Goal: Ask a question

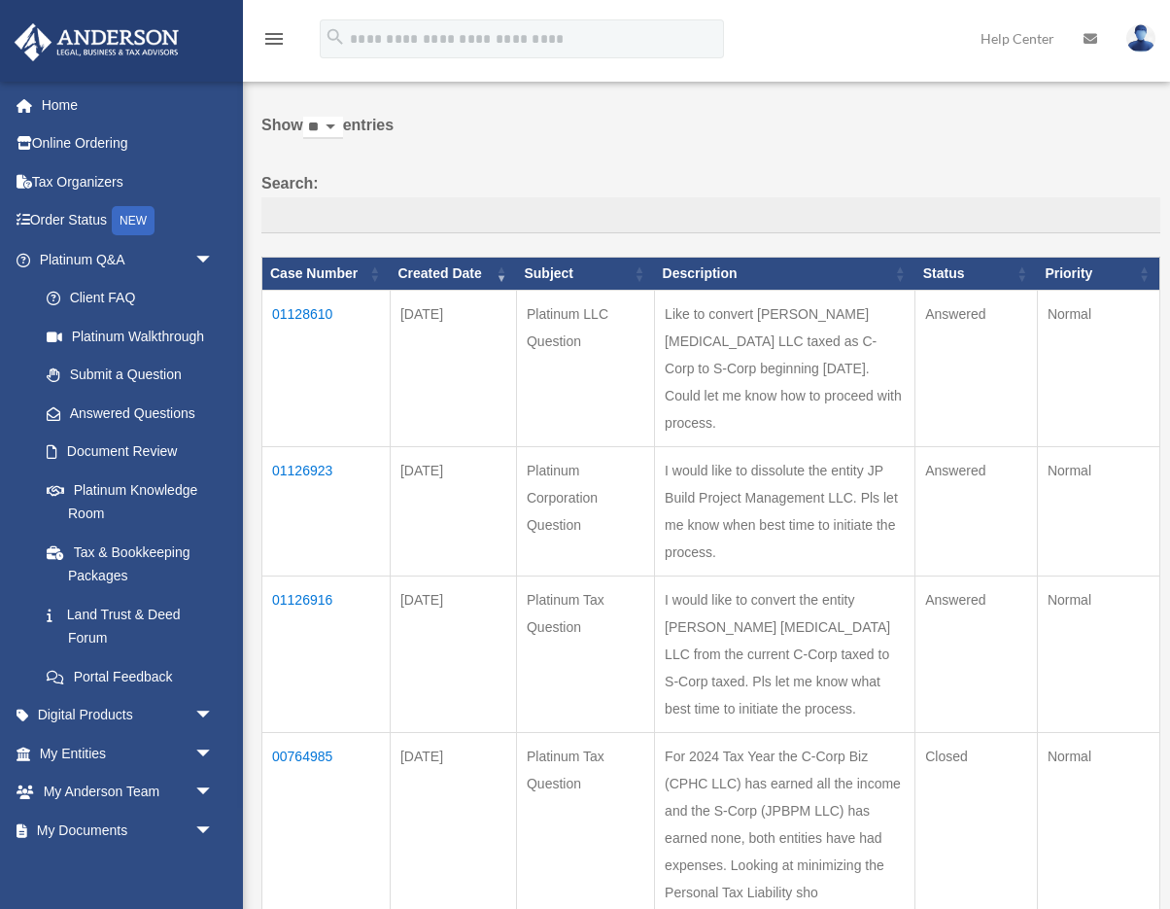
scroll to position [60, 0]
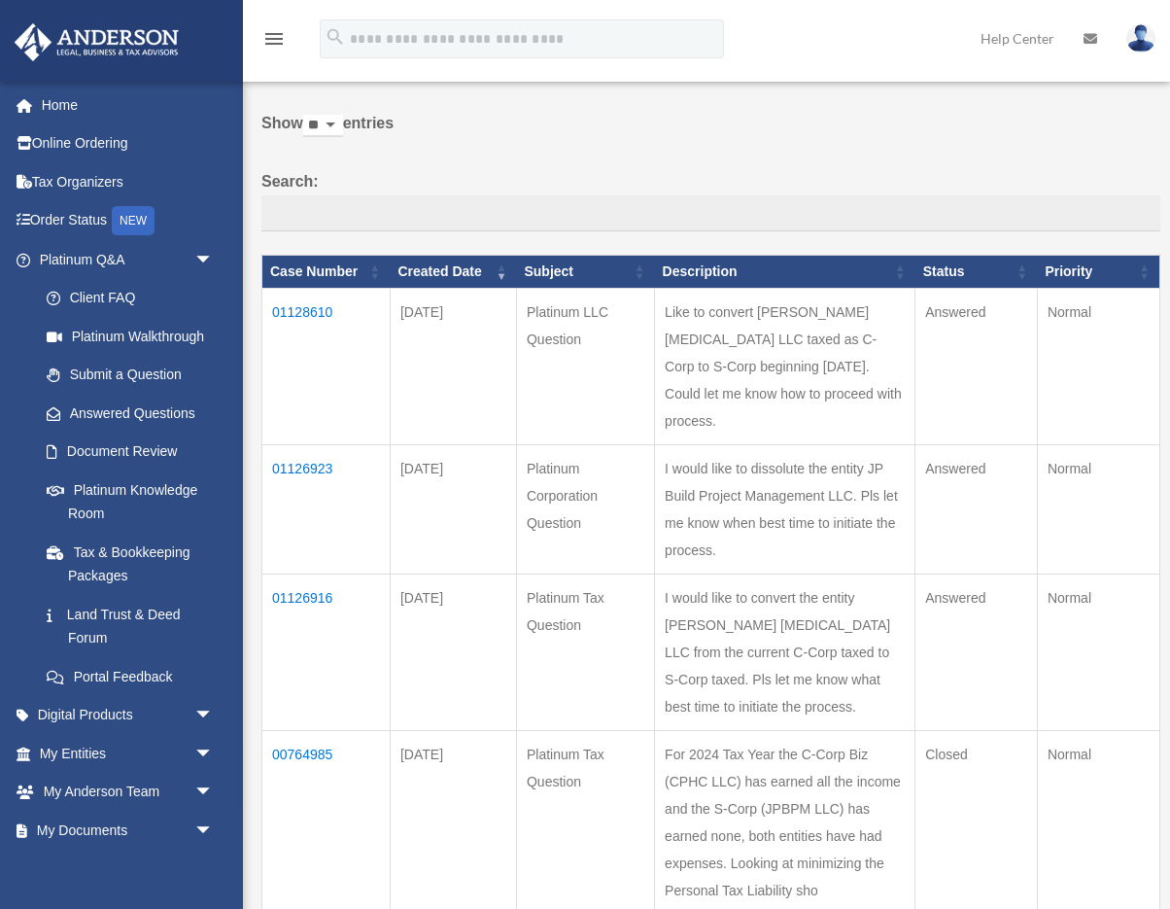
click at [313, 323] on td "01128610" at bounding box center [326, 366] width 128 height 157
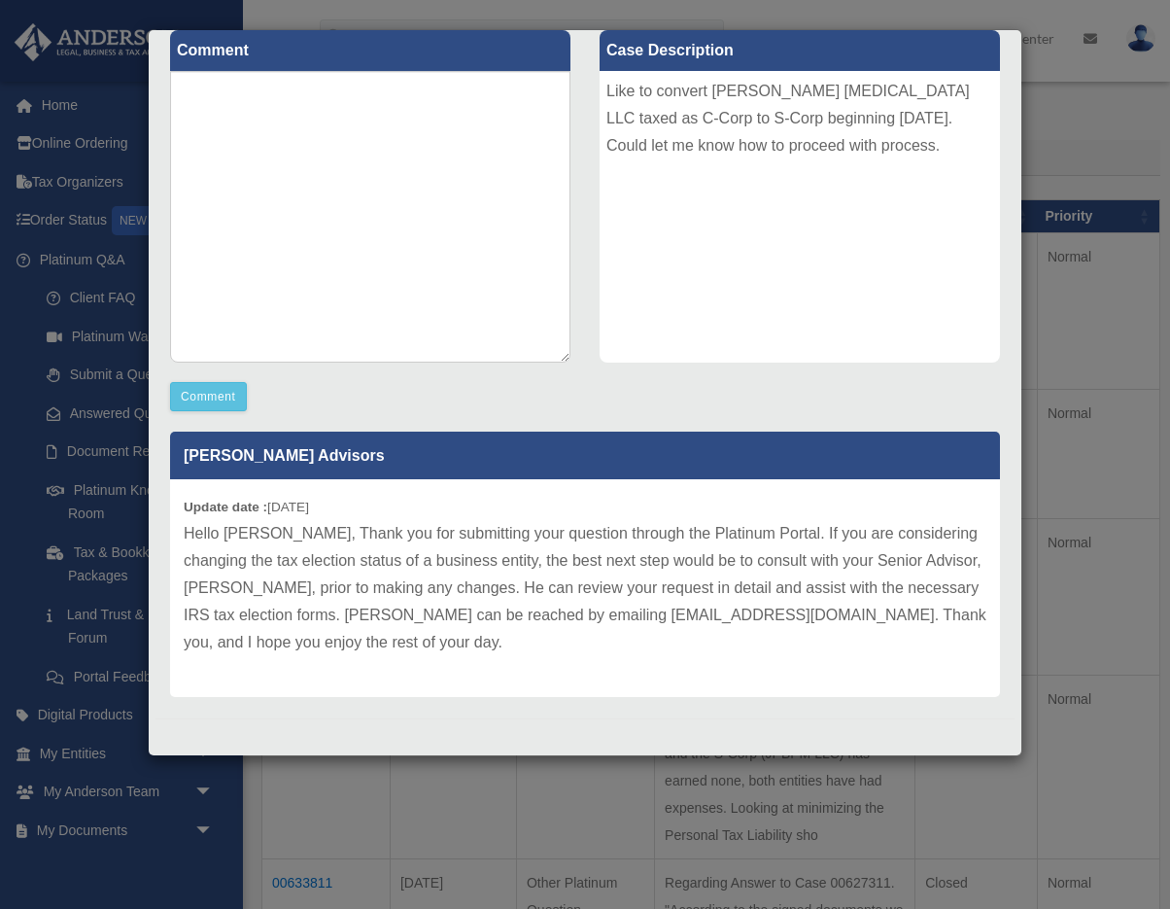
scroll to position [240, 0]
click at [640, 618] on p "Hello Joaquim, Thank you for submitting your question through the Platinum Port…" at bounding box center [585, 588] width 803 height 136
drag, startPoint x: 746, startPoint y: 612, endPoint x: 527, endPoint y: 623, distance: 219.0
click at [525, 622] on p "Hello Joaquim, Thank you for submitting your question through the Platinum Port…" at bounding box center [585, 588] width 803 height 136
click at [434, 192] on textarea at bounding box center [370, 217] width 401 height 292
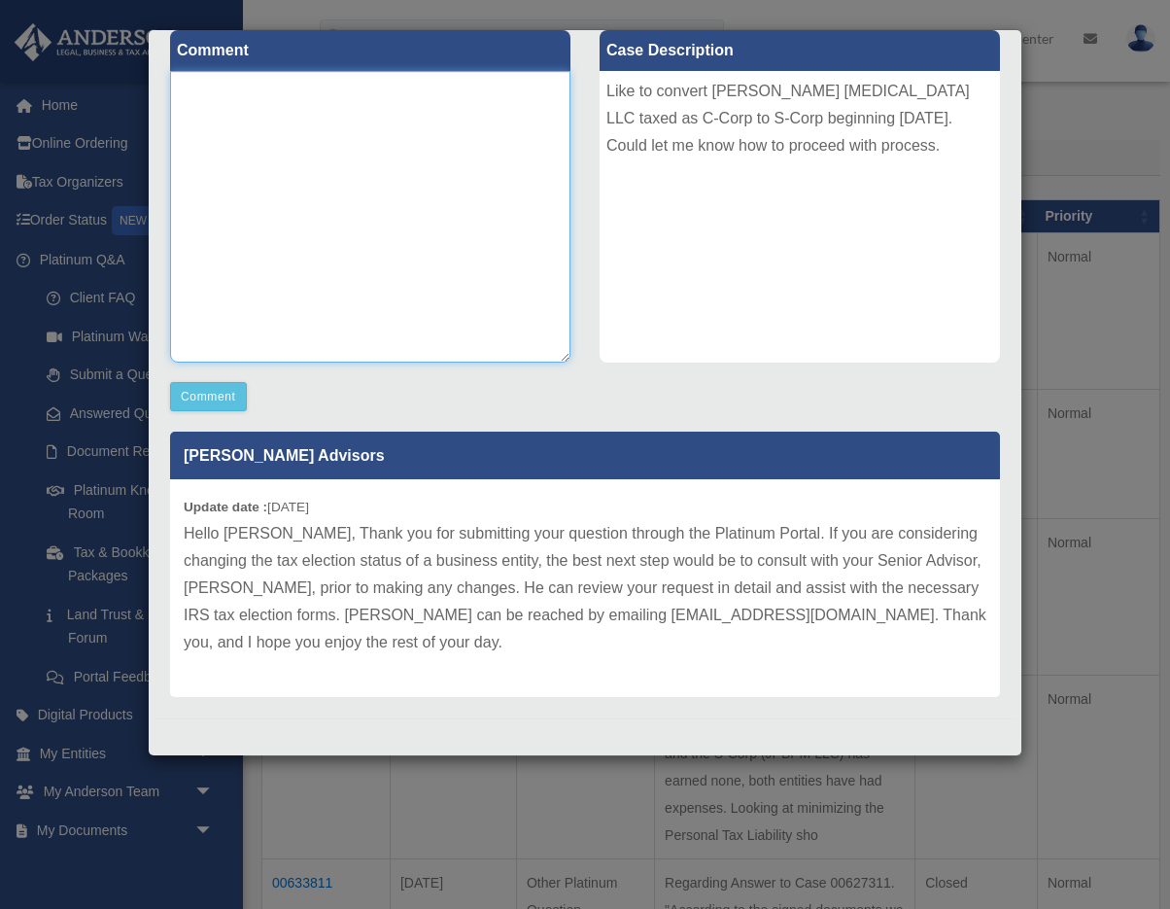
scroll to position [219, 0]
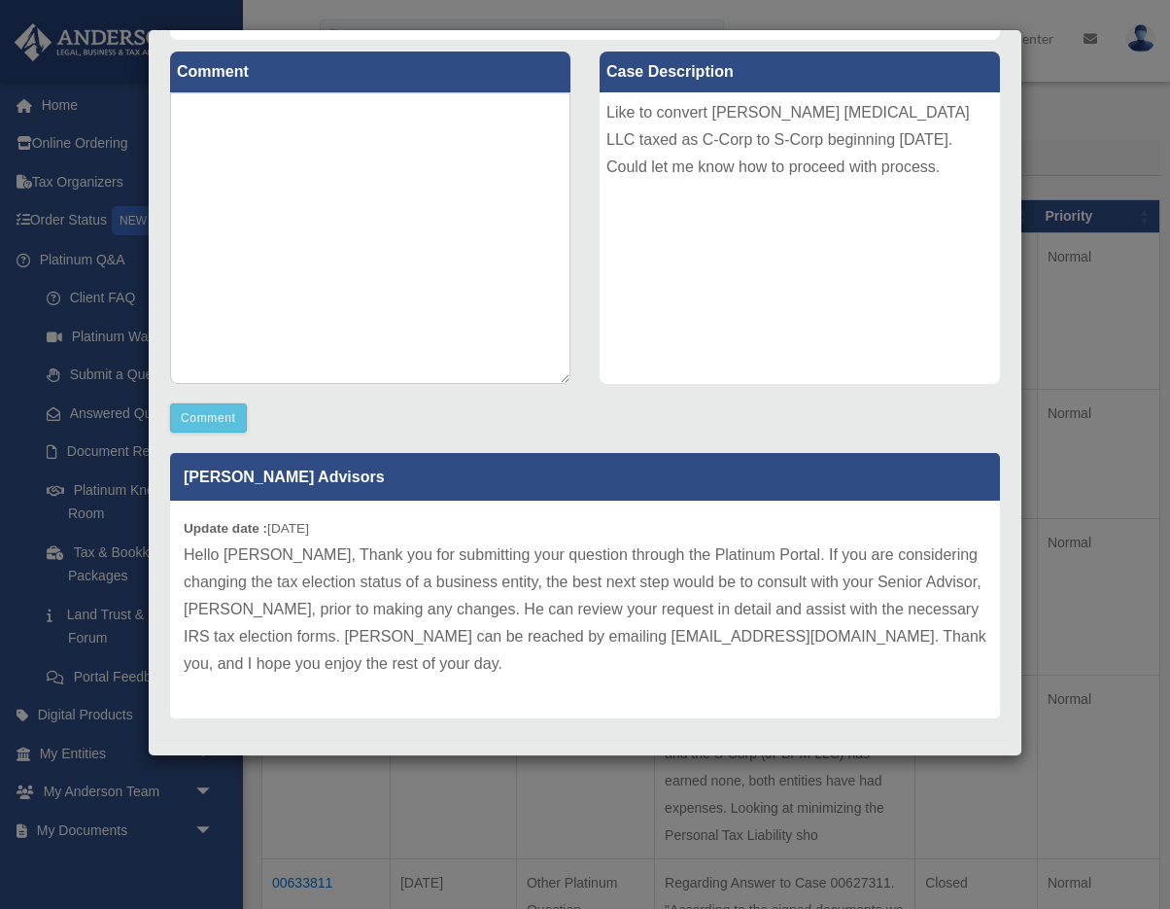
drag, startPoint x: 171, startPoint y: 48, endPoint x: 296, endPoint y: 46, distance: 124.4
click at [296, 46] on div "Comment Comment" at bounding box center [371, 236] width 430 height 393
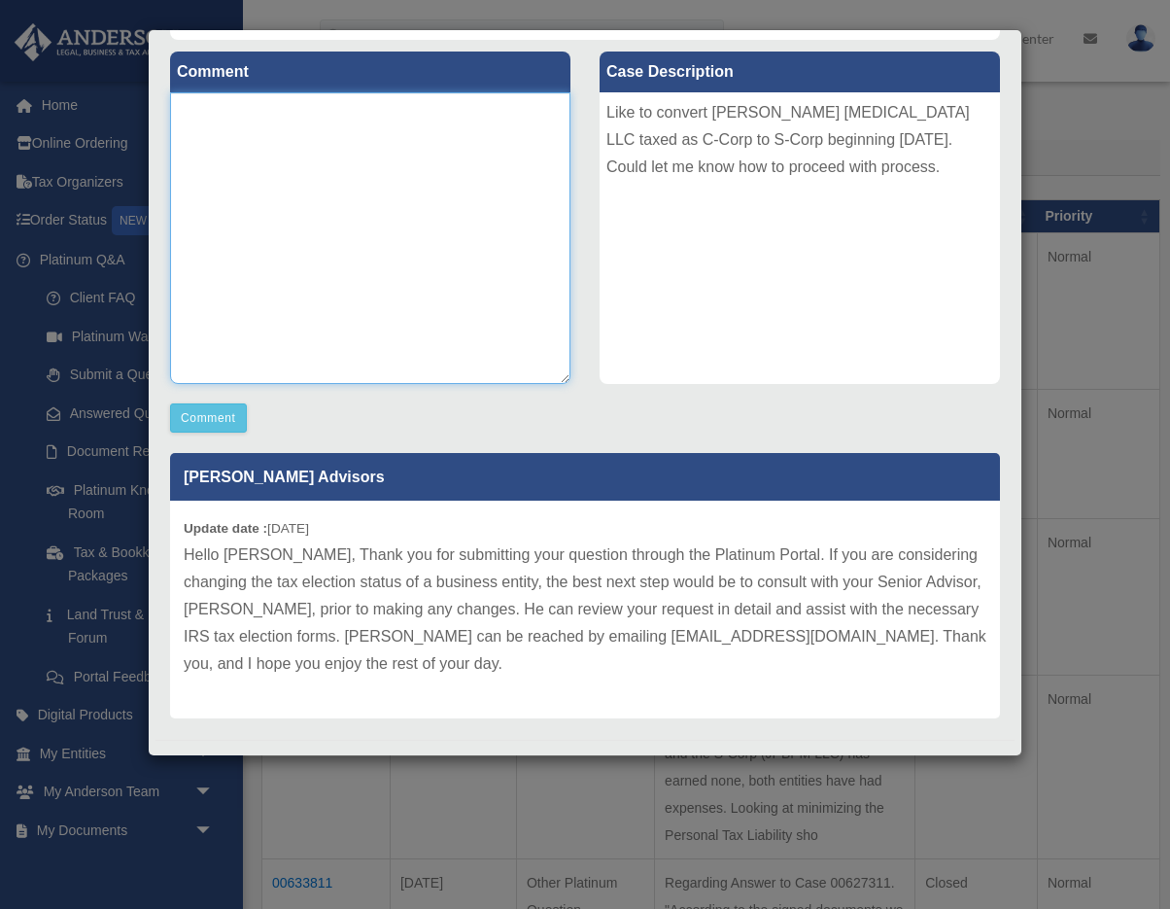
click at [354, 267] on textarea at bounding box center [370, 238] width 401 height 292
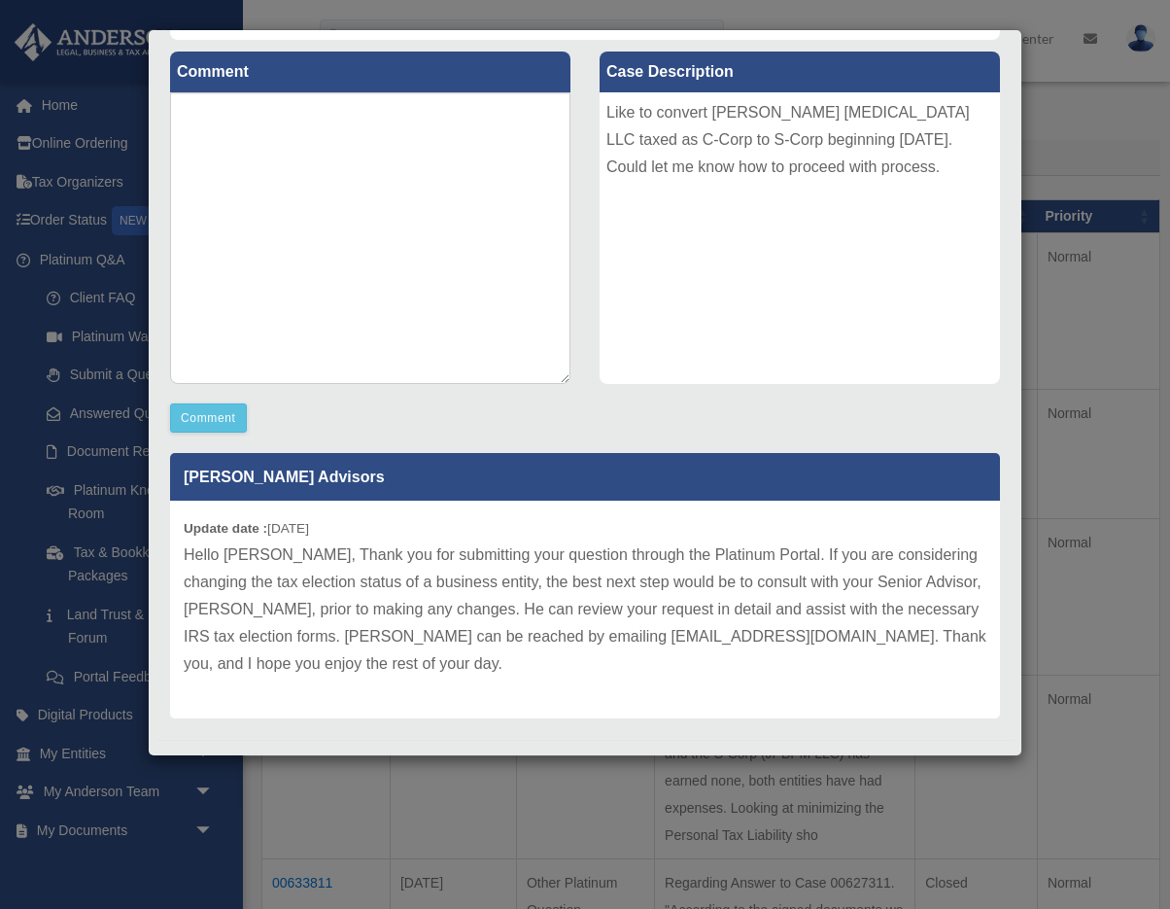
click at [368, 833] on div "Case Detail × Platinum LLC Question Case Number 01128610 Created Date September…" at bounding box center [585, 454] width 1170 height 909
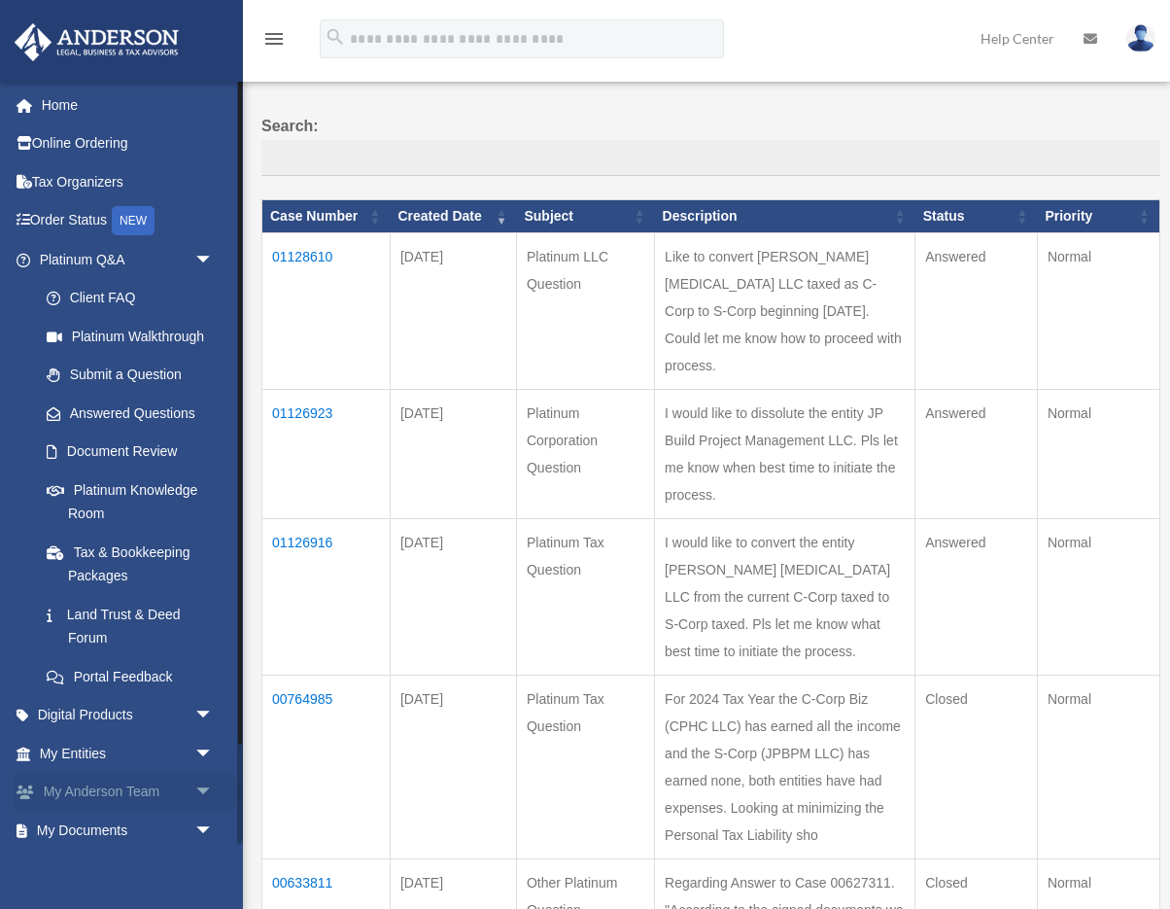
click at [206, 780] on span "arrow_drop_down" at bounding box center [213, 793] width 39 height 40
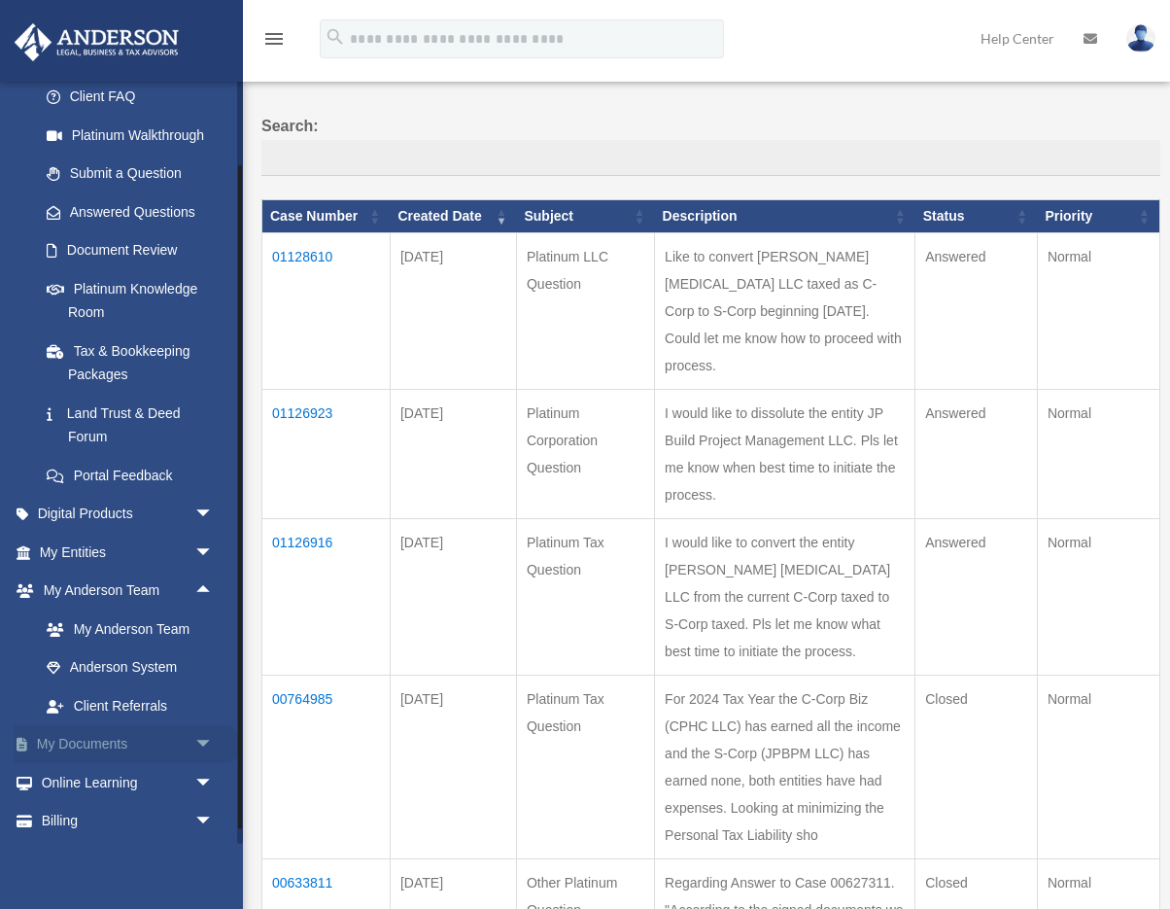
scroll to position [208, 0]
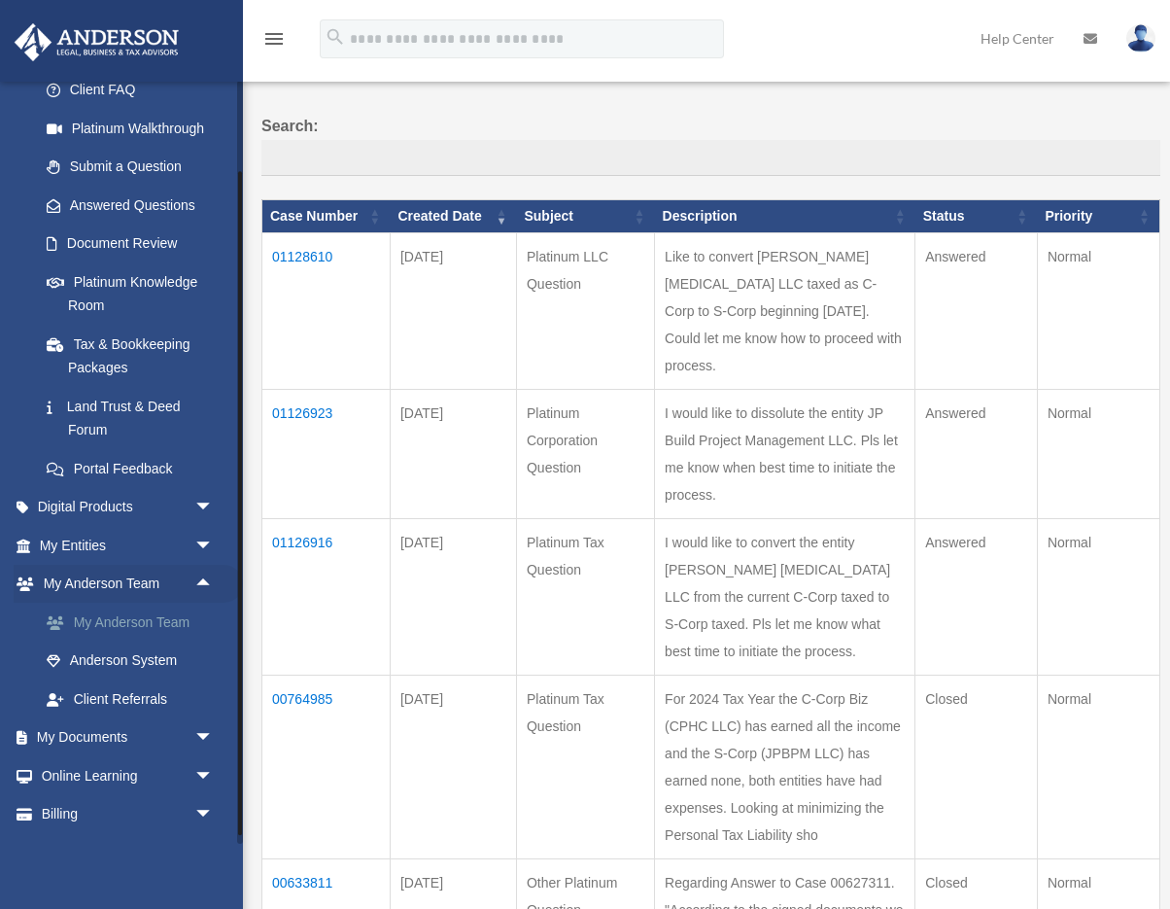
click at [142, 610] on link "My Anderson Team" at bounding box center [135, 622] width 216 height 39
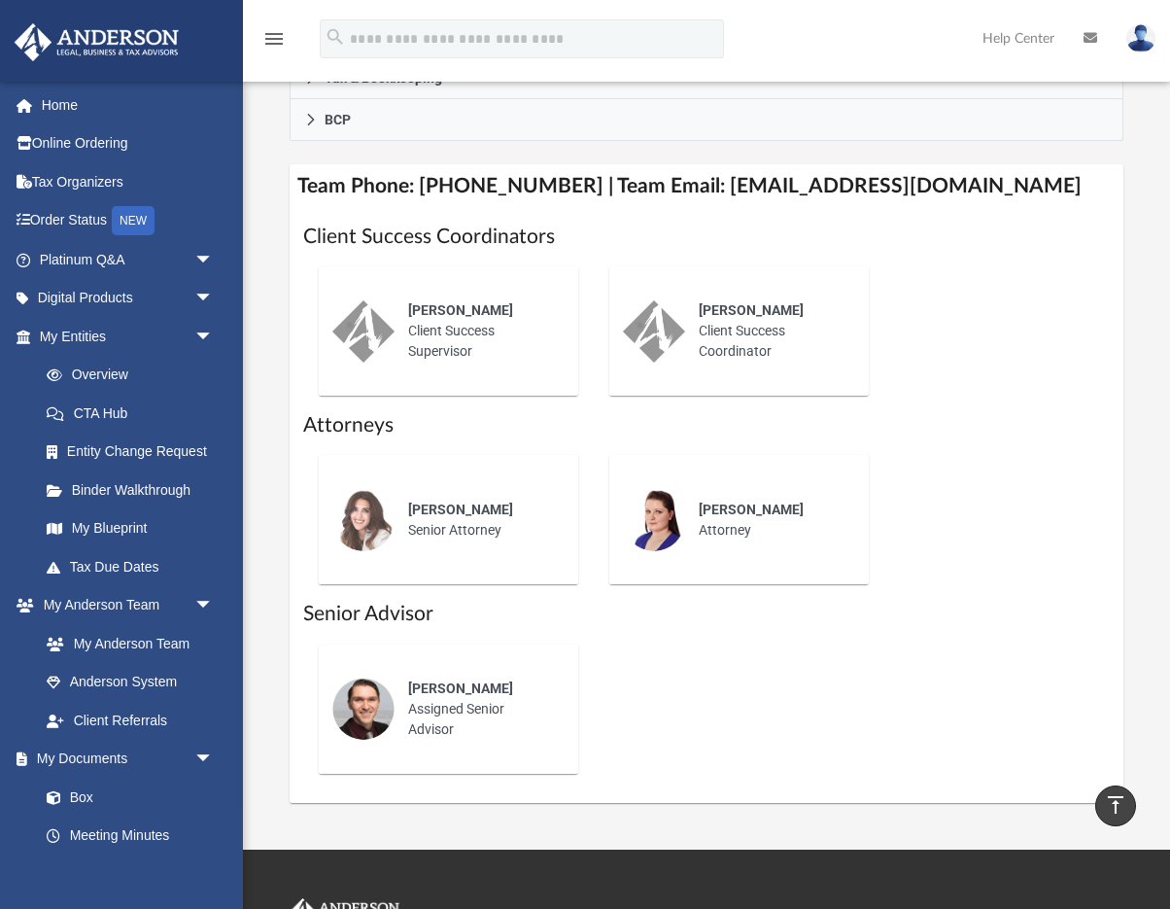
scroll to position [793, 0]
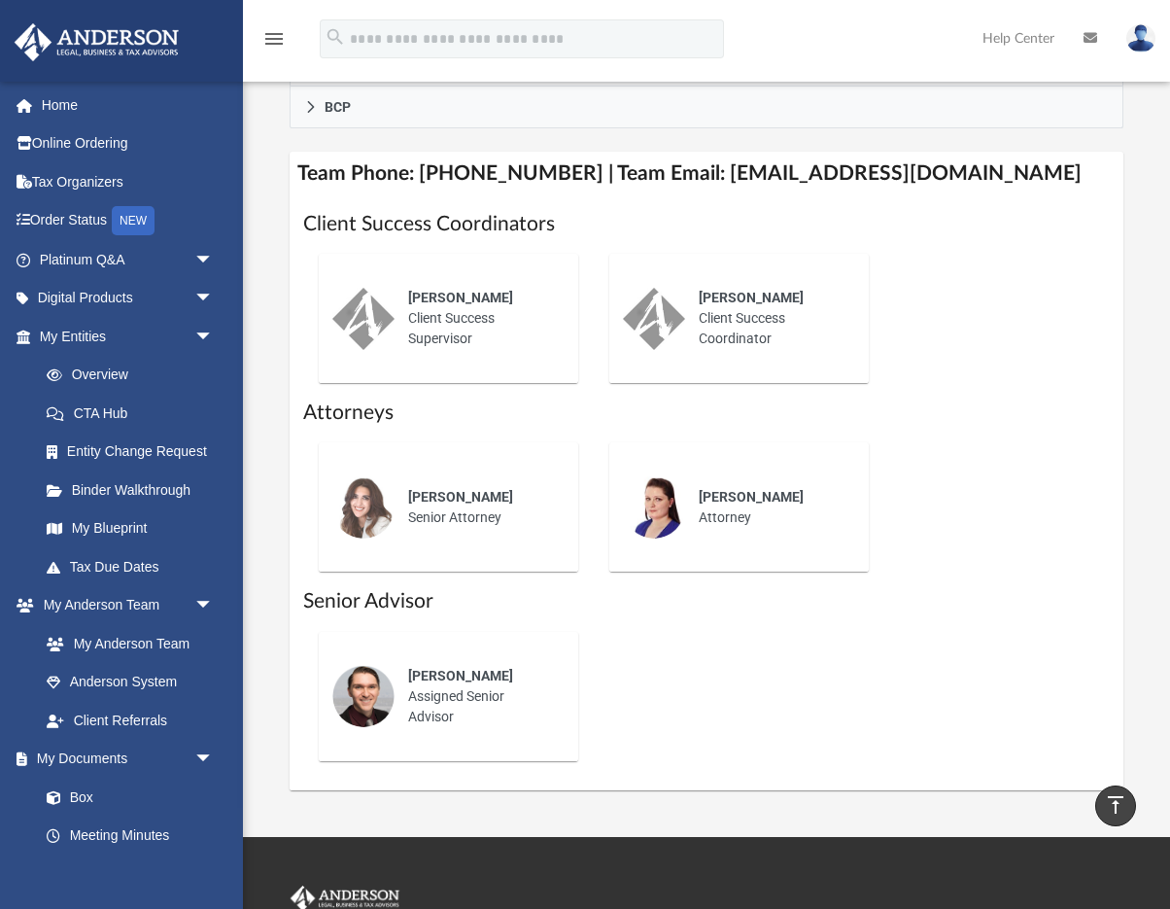
click at [388, 690] on img at bounding box center [363, 696] width 62 height 62
click at [376, 690] on img at bounding box center [363, 696] width 62 height 62
click at [446, 698] on div "Josh Terry Assigned Senior Advisor" at bounding box center [480, 696] width 170 height 88
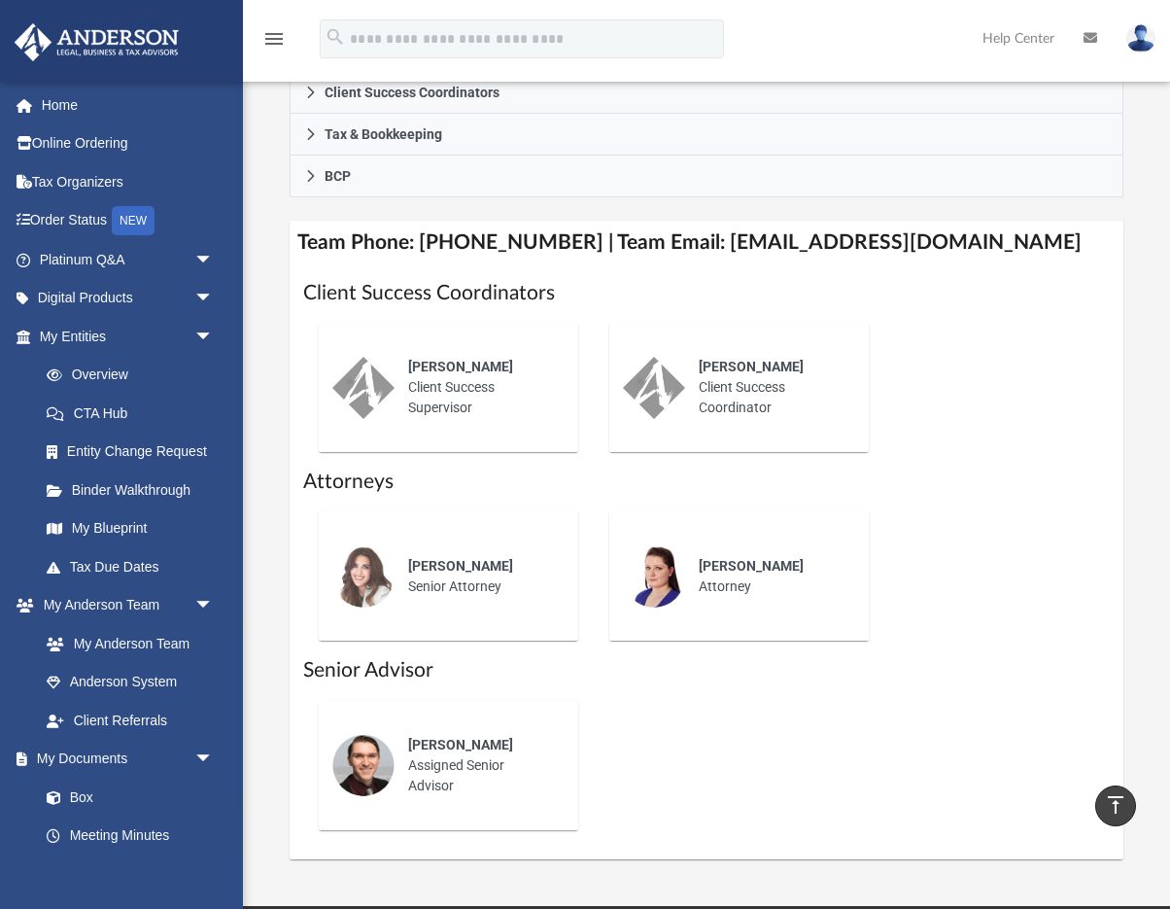
scroll to position [696, 0]
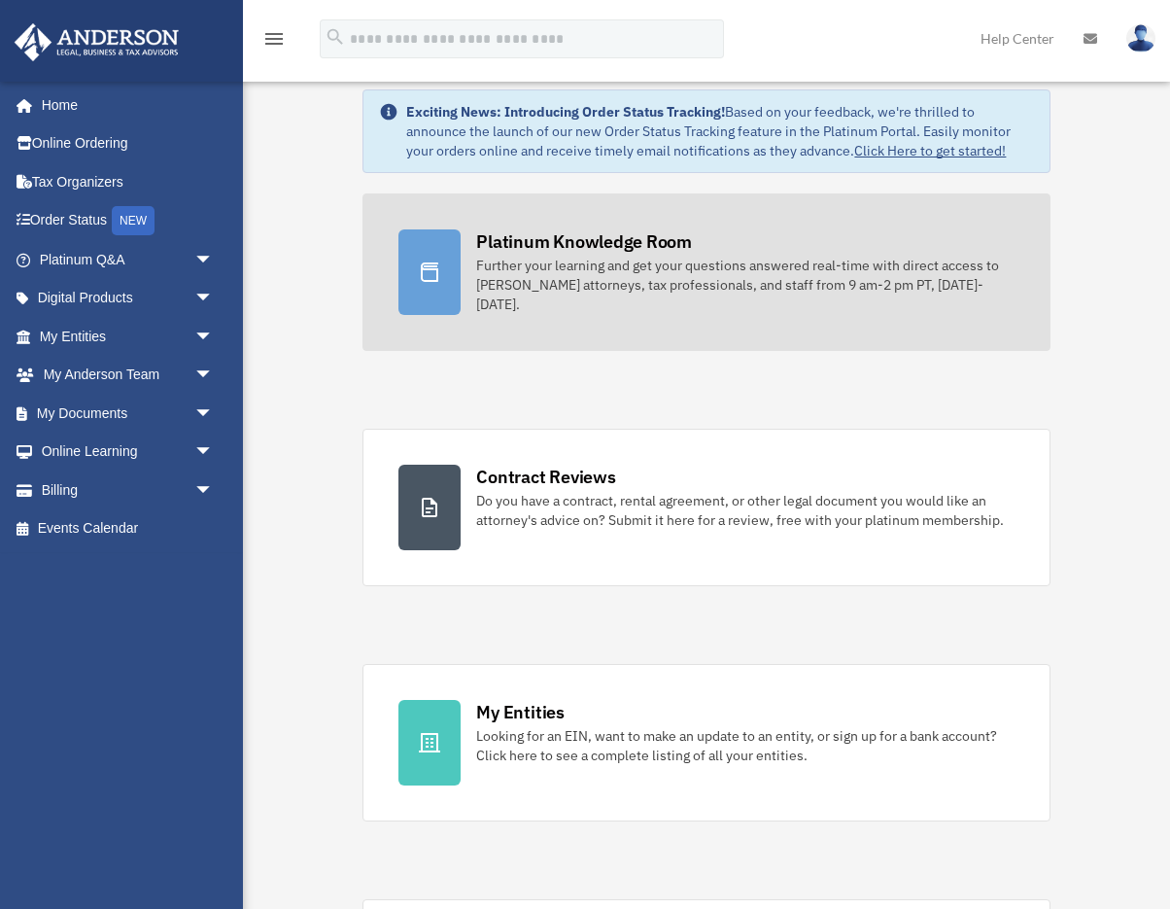
scroll to position [32, 0]
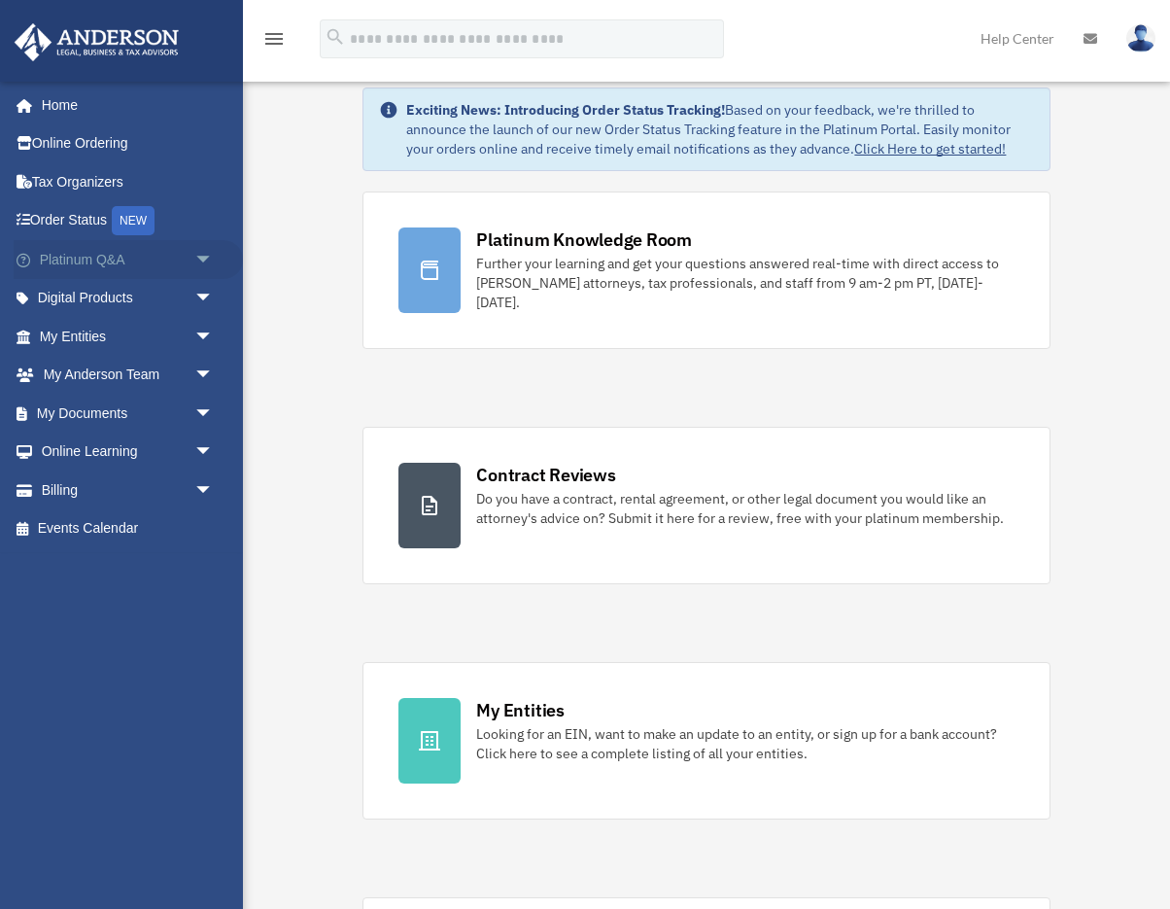
click at [198, 253] on span "arrow_drop_down" at bounding box center [213, 260] width 39 height 40
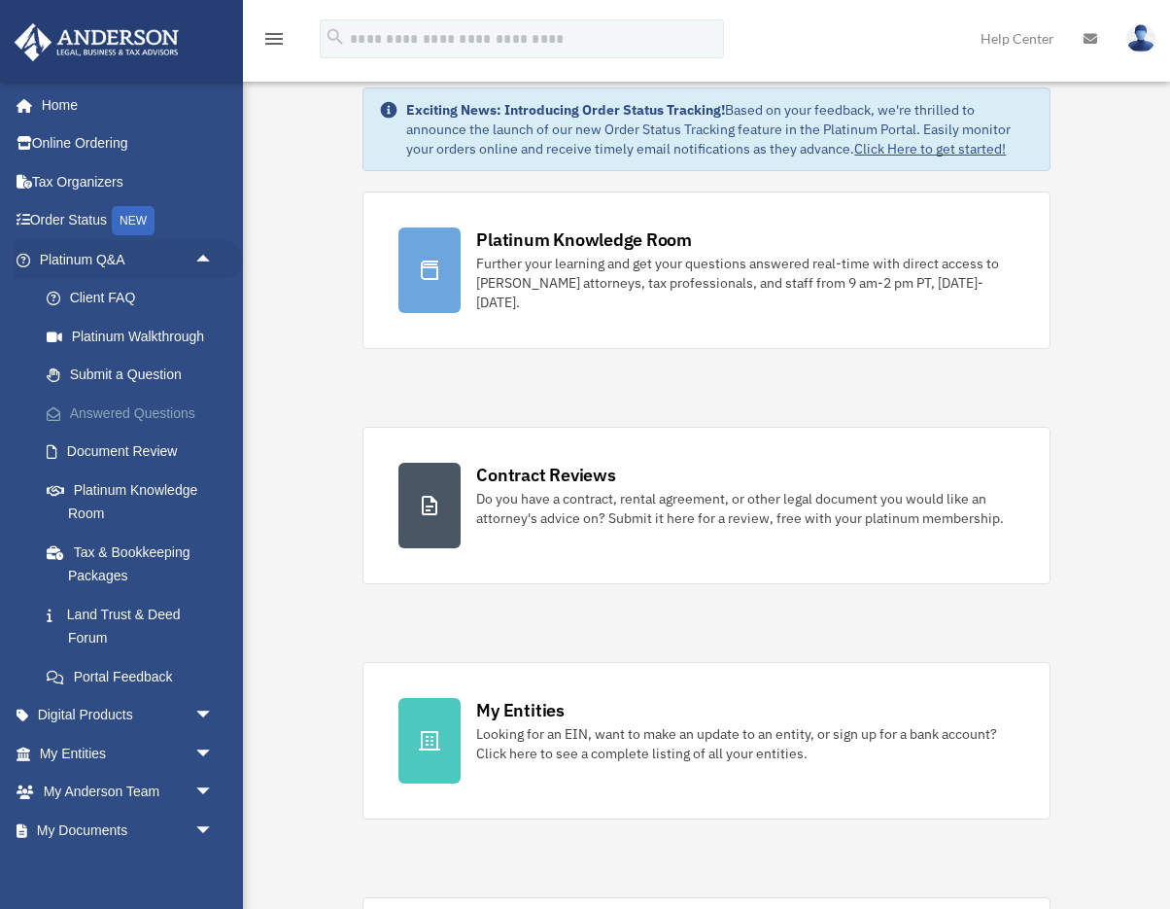
click at [121, 411] on link "Answered Questions" at bounding box center [135, 413] width 216 height 39
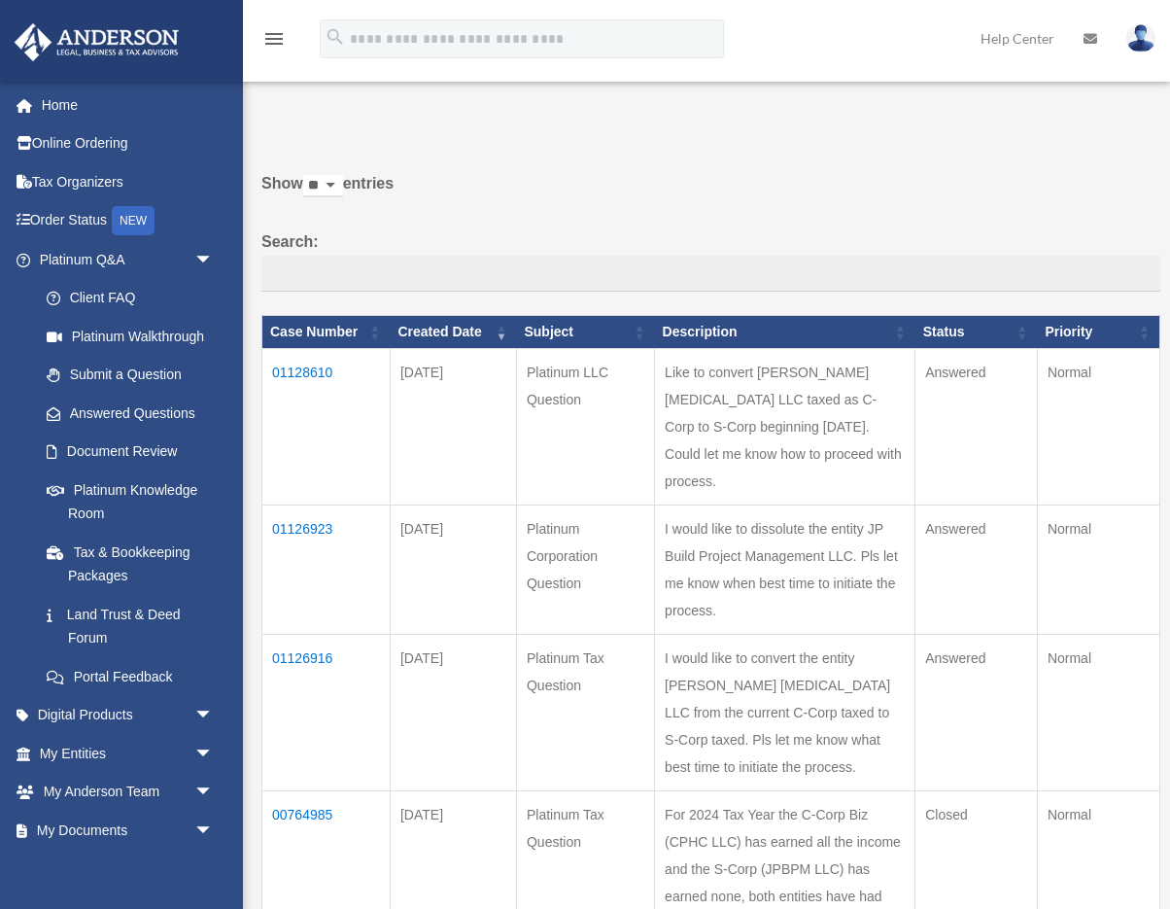
click at [310, 386] on td "01128610" at bounding box center [326, 426] width 128 height 157
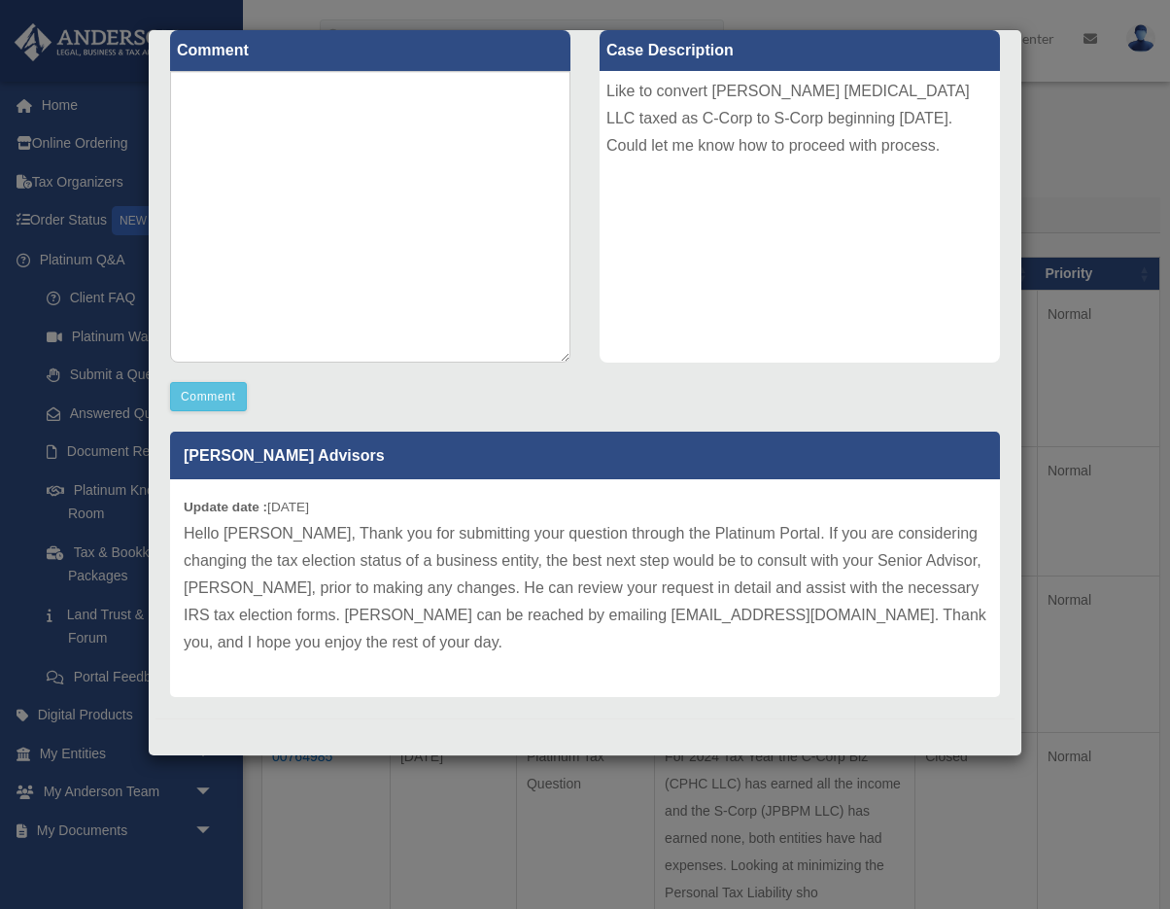
scroll to position [64, 0]
click at [1072, 180] on div "Case Detail × Platinum LLC Question Case Number 01128610 Created Date [DATE] St…" at bounding box center [585, 454] width 1170 height 909
